Goal: Information Seeking & Learning: Learn about a topic

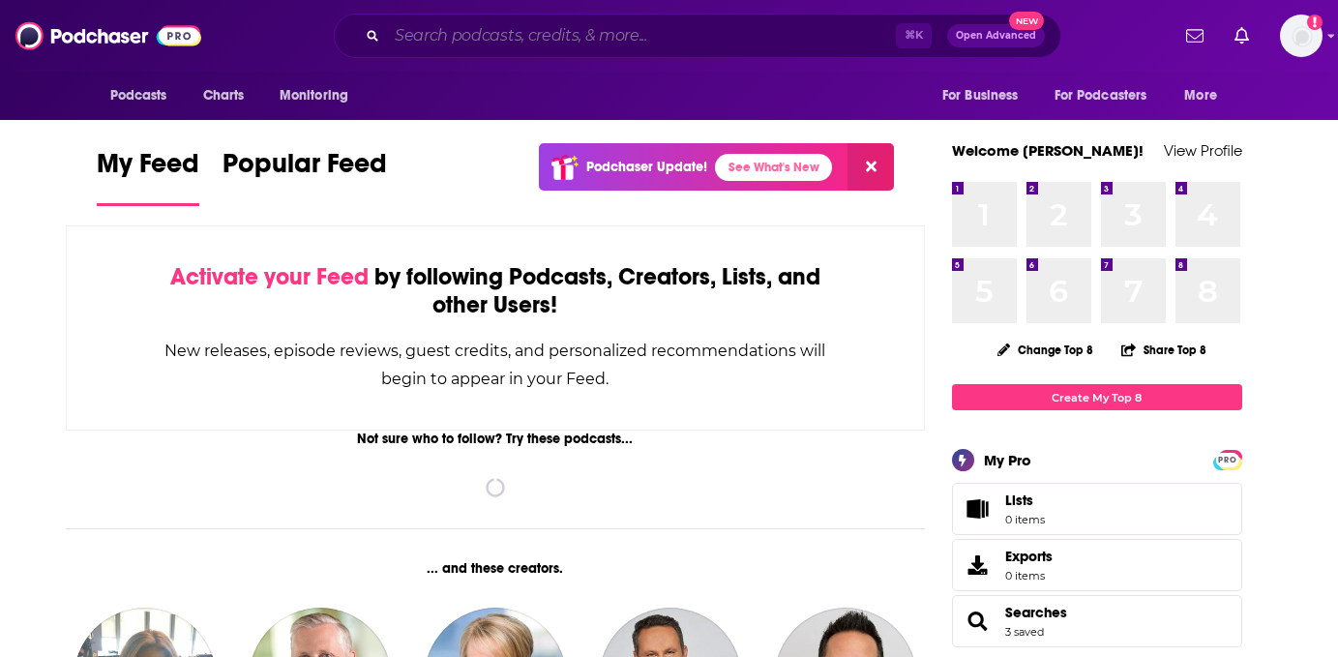
click at [592, 41] on input "Search podcasts, credits, & more..." at bounding box center [641, 35] width 509 height 31
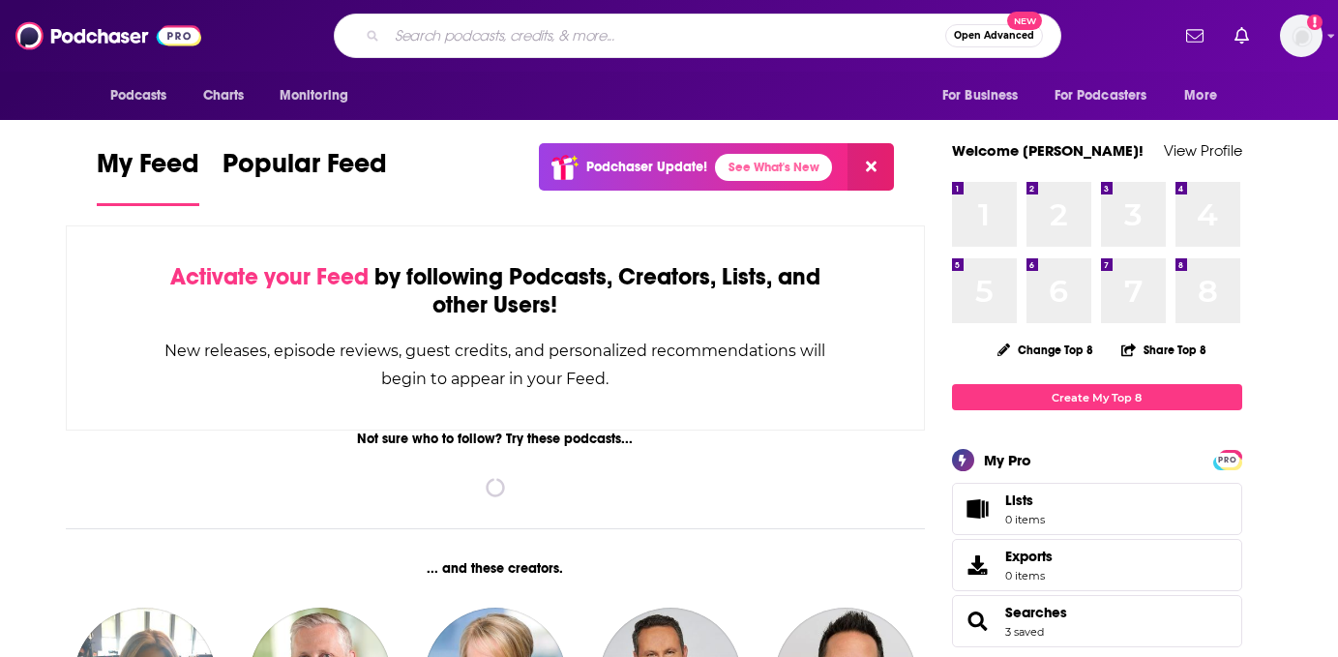
paste input "This is Product Management"
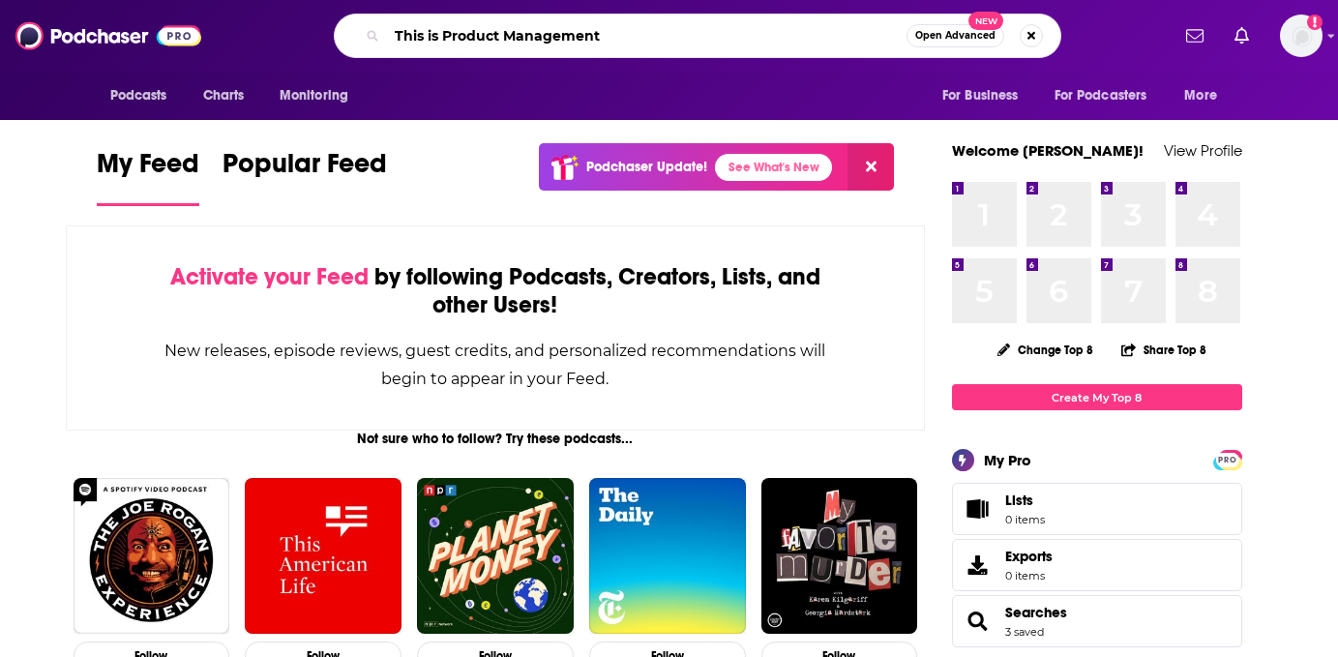
type input "This is Product Management"
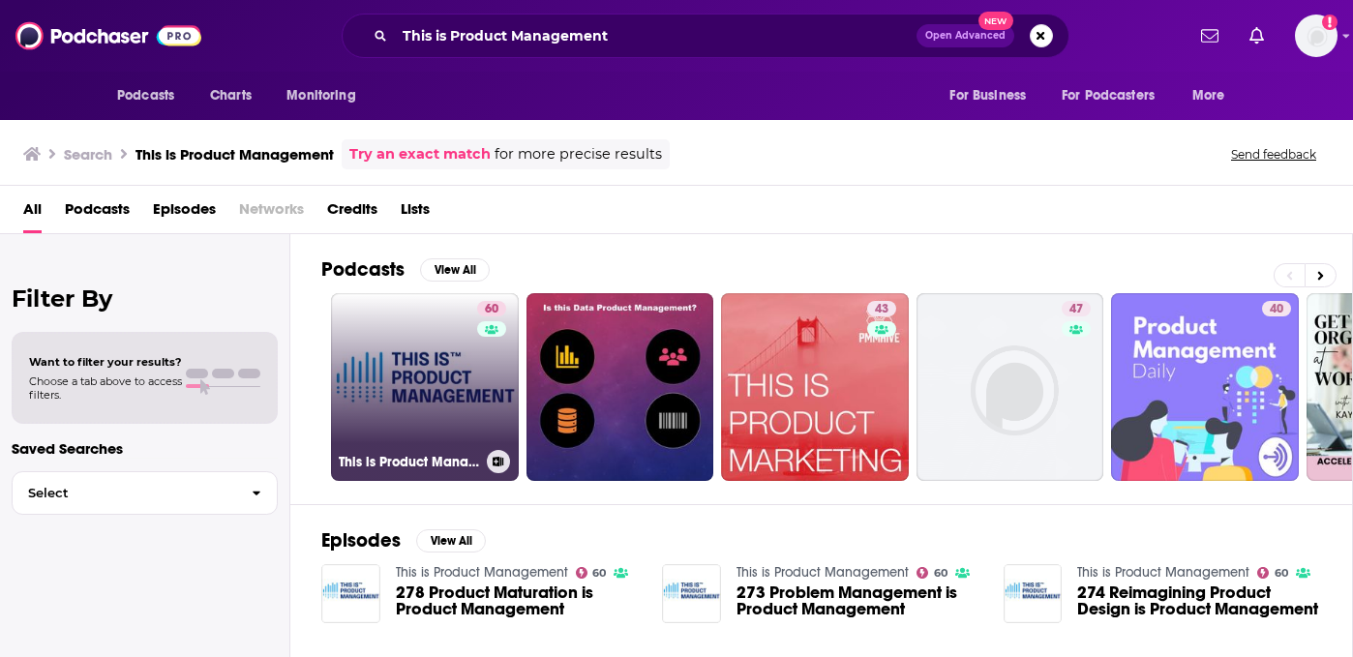
click at [459, 388] on link "60 This is Product Management" at bounding box center [425, 387] width 188 height 188
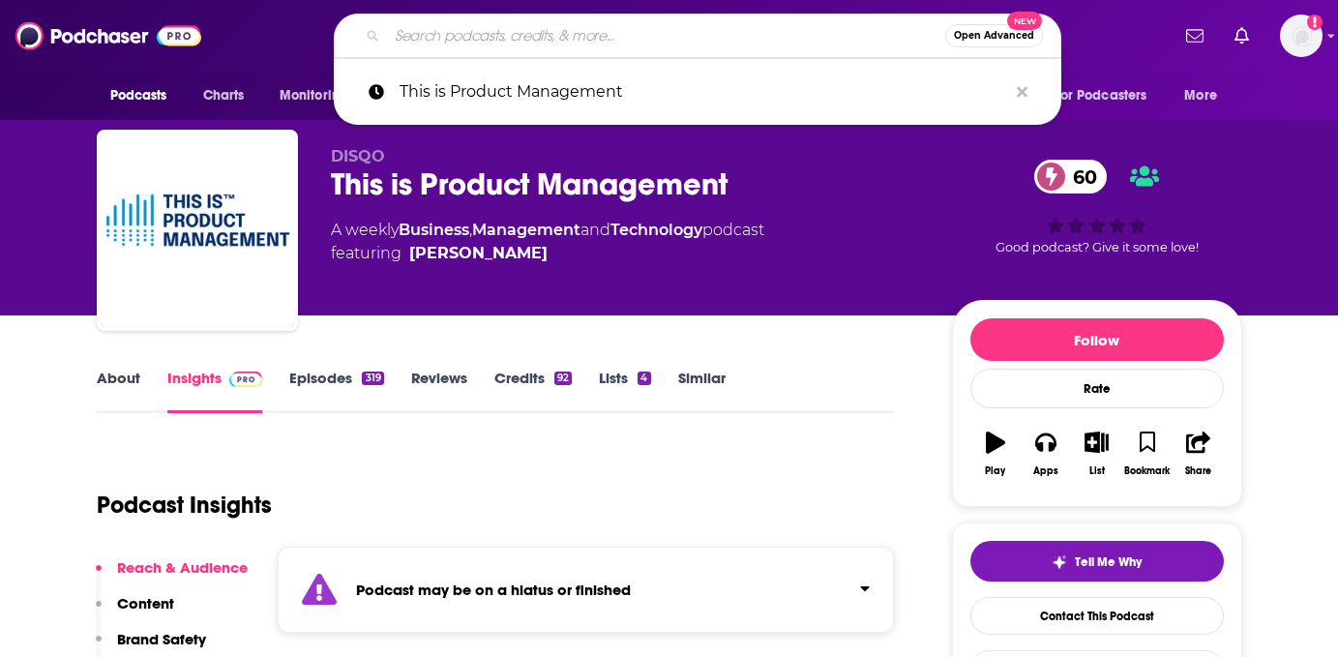
click at [544, 33] on input "Search podcasts, credits, & more..." at bounding box center [666, 35] width 558 height 31
paste input "This is Product Management"
type input "This is Product Management"
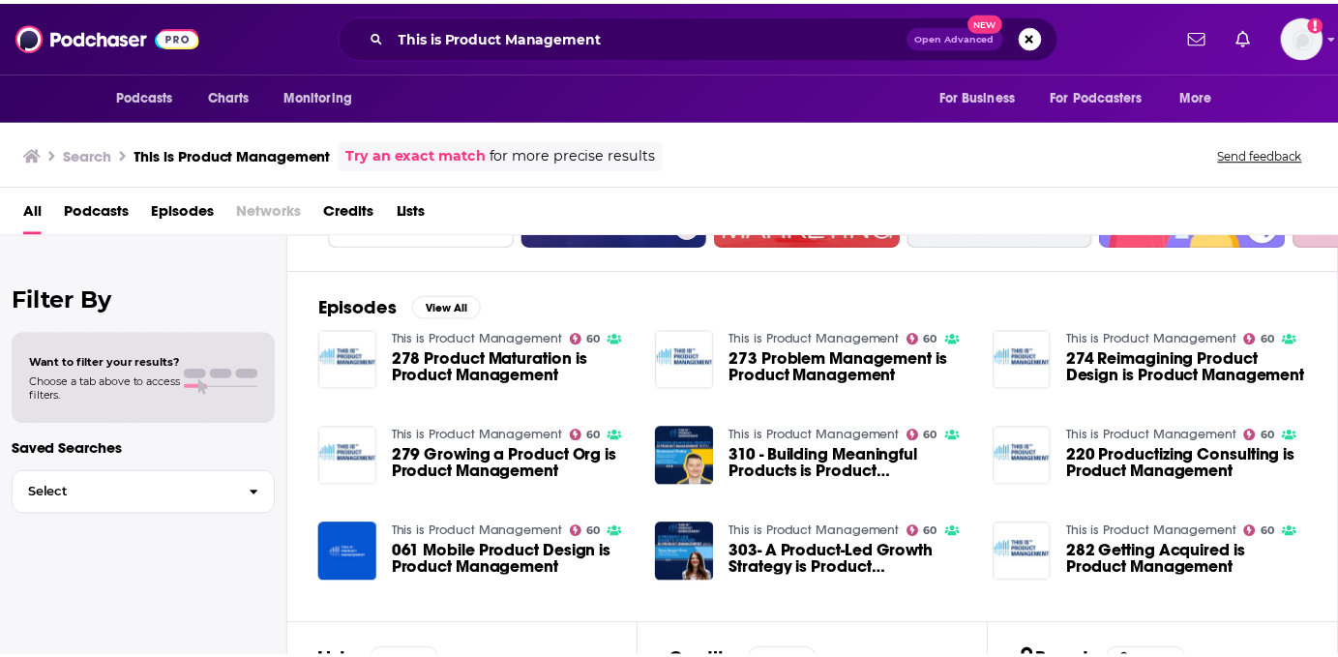
scroll to position [235, 0]
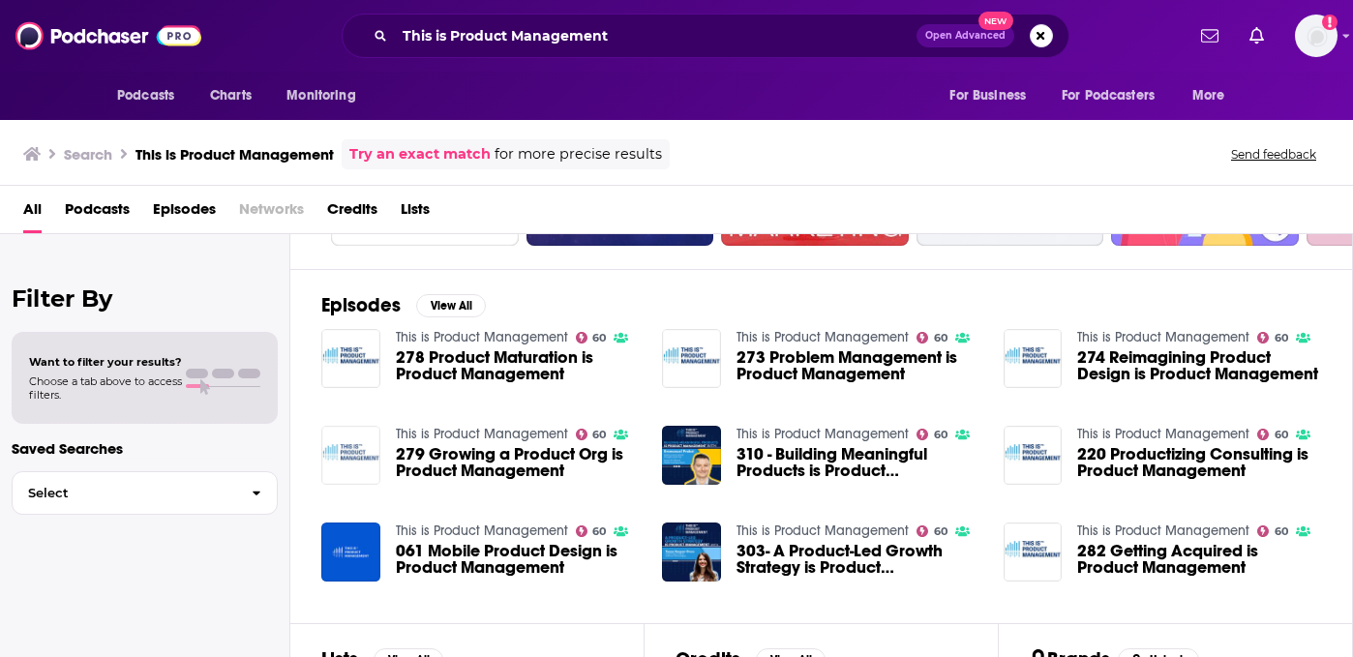
click at [349, 444] on img "279 Growing a Product Org is Product Management" at bounding box center [350, 455] width 59 height 59
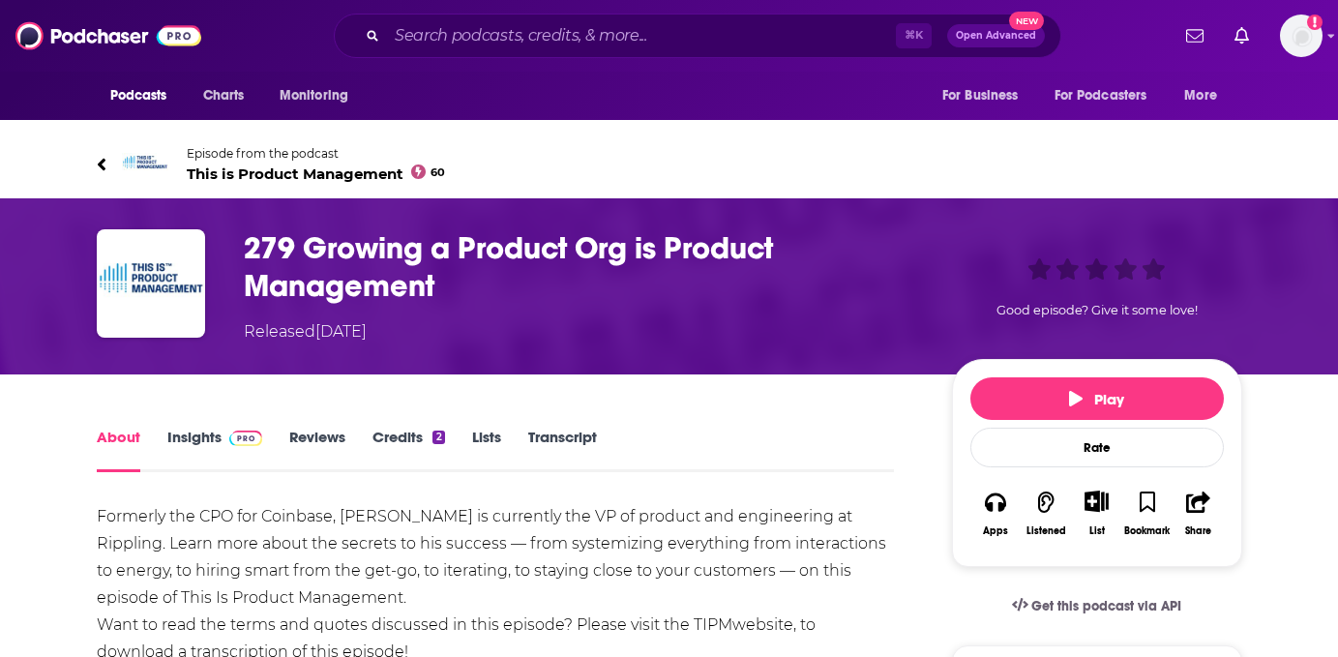
click at [277, 170] on span "This is Product Management 60" at bounding box center [316, 173] width 259 height 18
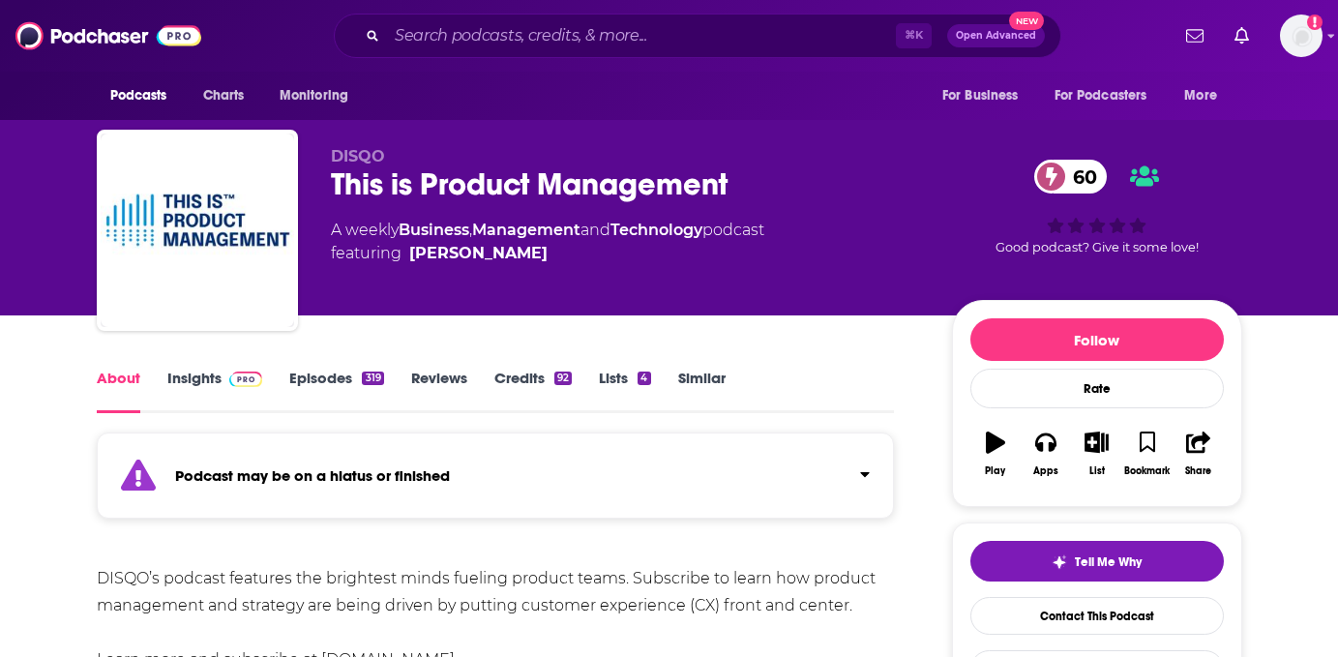
click at [358, 381] on link "Episodes 319" at bounding box center [336, 391] width 94 height 45
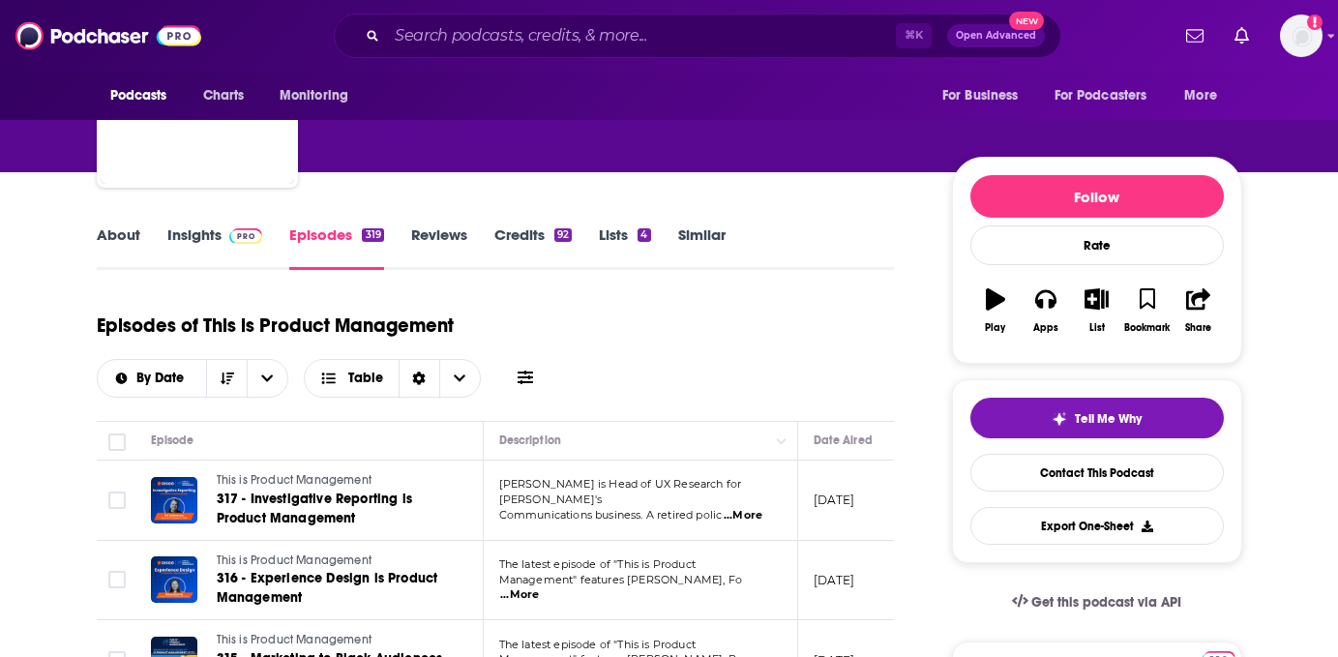
scroll to position [237, 0]
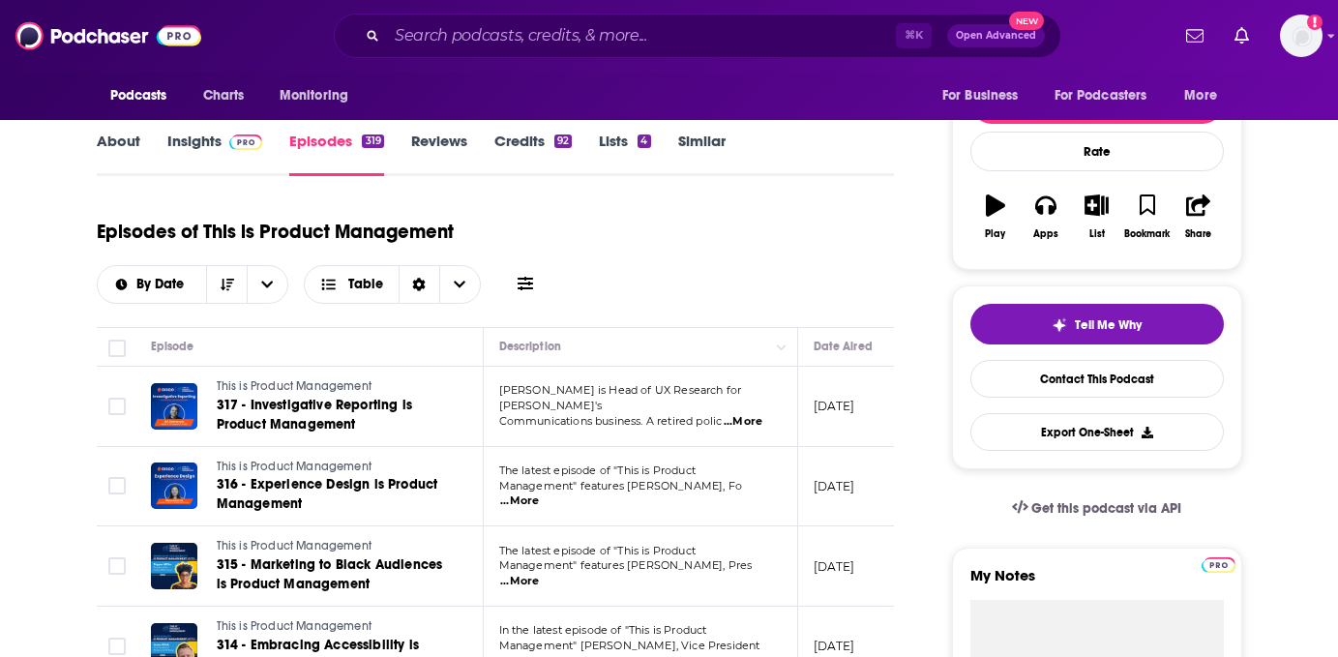
click at [855, 408] on p "[DATE]" at bounding box center [835, 406] width 42 height 16
